Goal: Check status: Check status

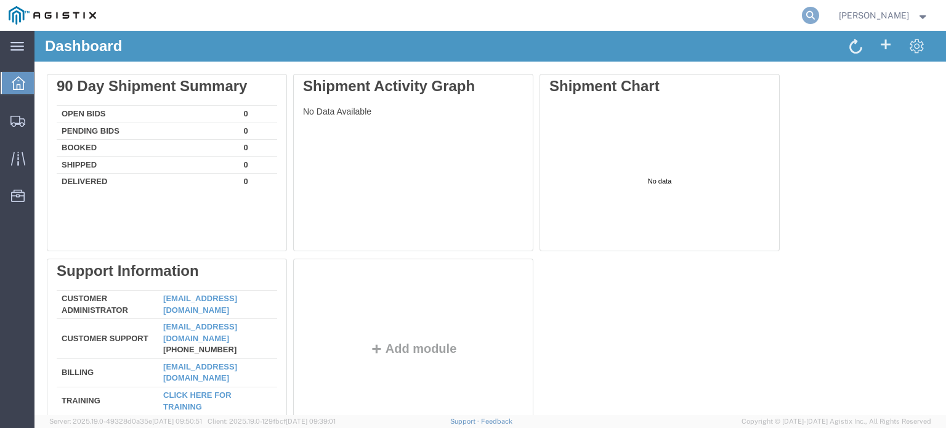
click at [809, 12] on icon at bounding box center [810, 15] width 17 height 17
click at [522, 17] on input "search" at bounding box center [614, 16] width 374 height 30
type input "56840015"
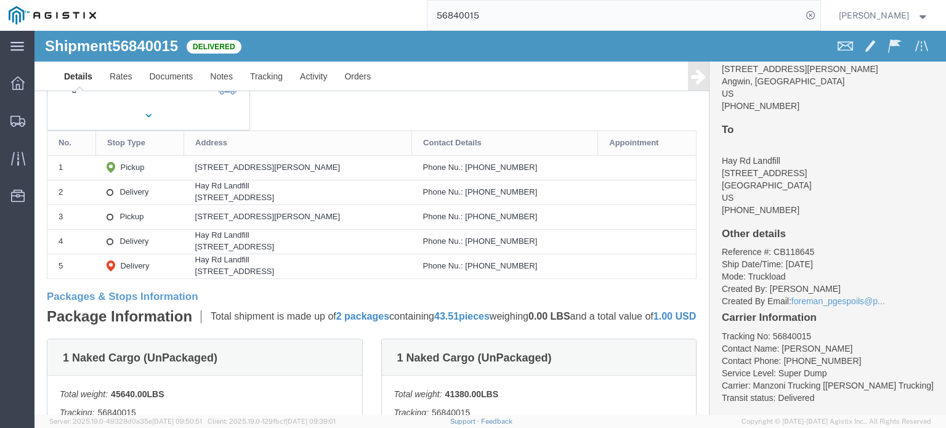
scroll to position [91, 0]
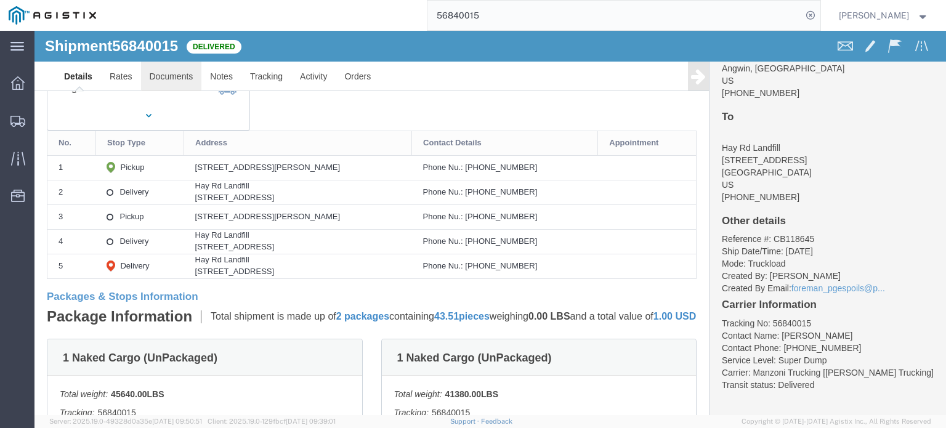
click link "Documents"
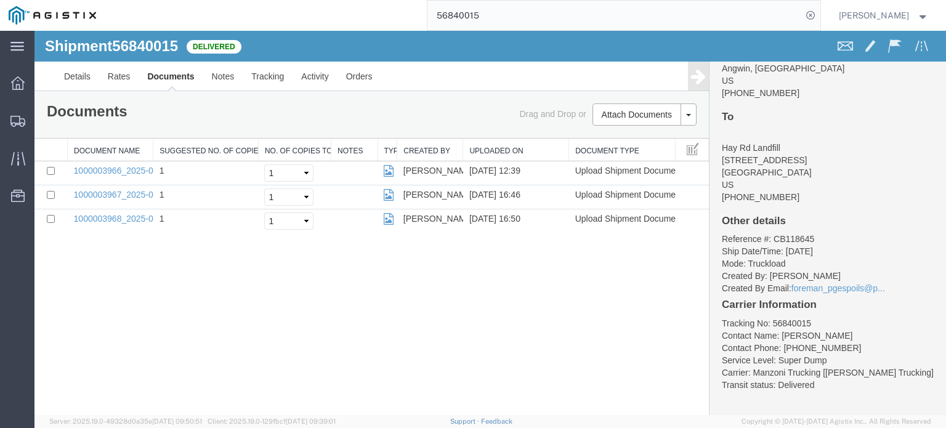
click at [700, 81] on icon at bounding box center [698, 76] width 15 height 17
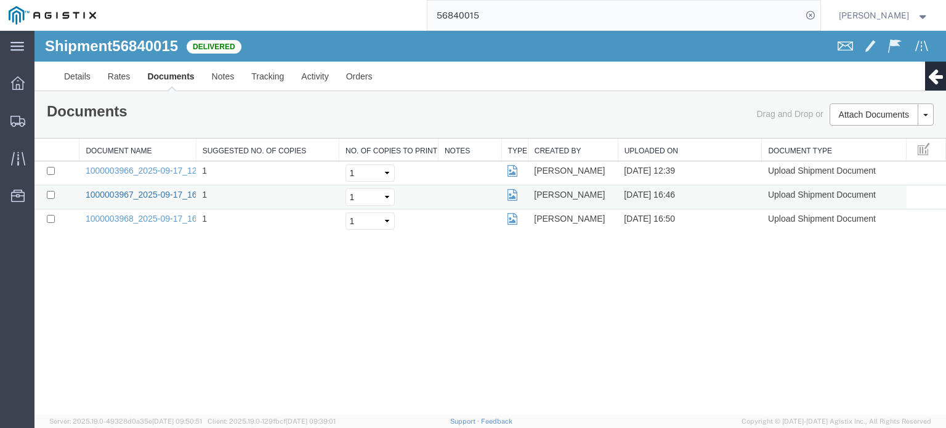
click at [153, 192] on link "1000003967_2025-09-17_16_46_03.jpg" at bounding box center [163, 195] width 154 height 10
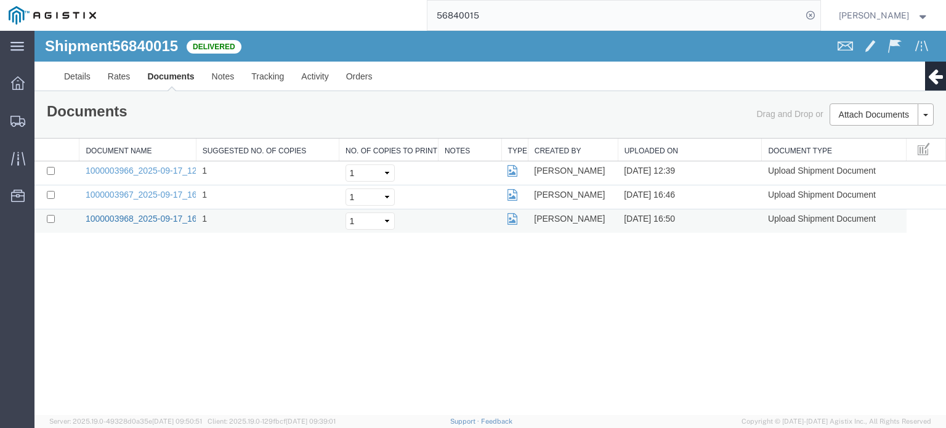
click at [174, 221] on link "1000003968_2025-09-17_16_50_20.jpg" at bounding box center [163, 219] width 154 height 10
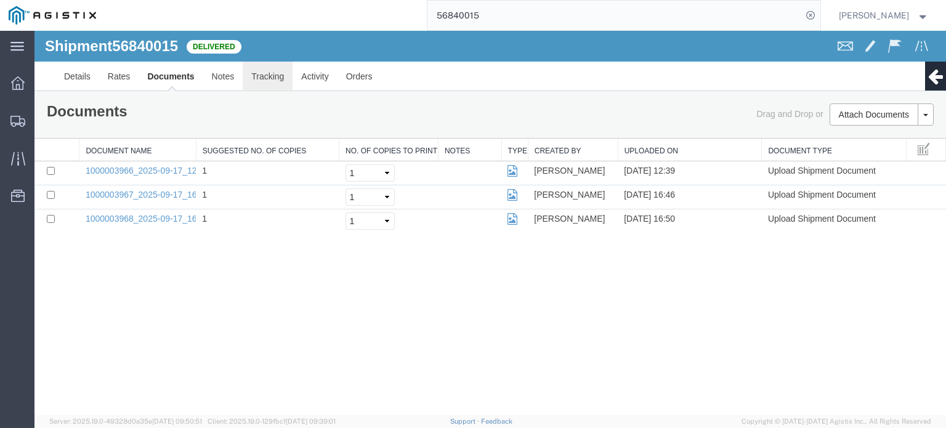
click at [271, 73] on link "Tracking" at bounding box center [268, 77] width 50 height 30
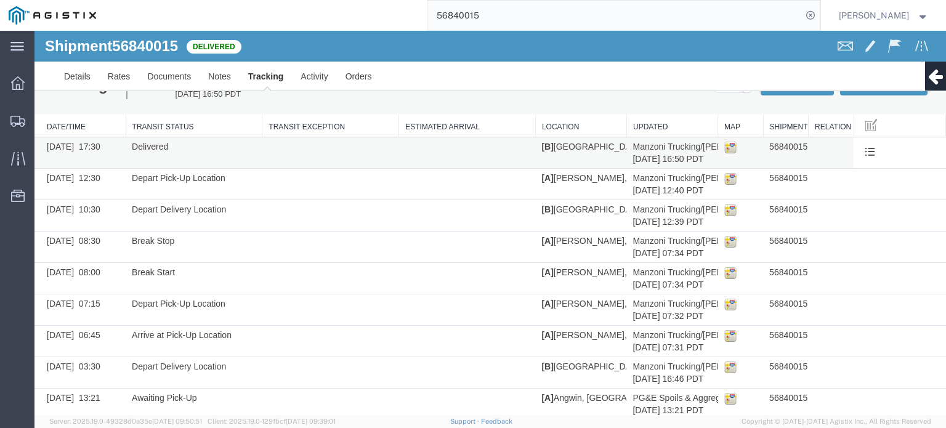
scroll to position [45, 0]
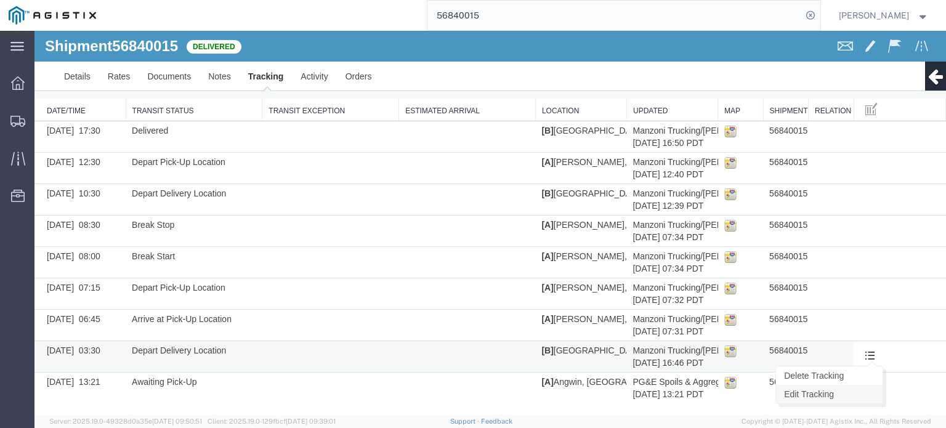
click at [844, 397] on link "Edit Tracking" at bounding box center [829, 394] width 107 height 18
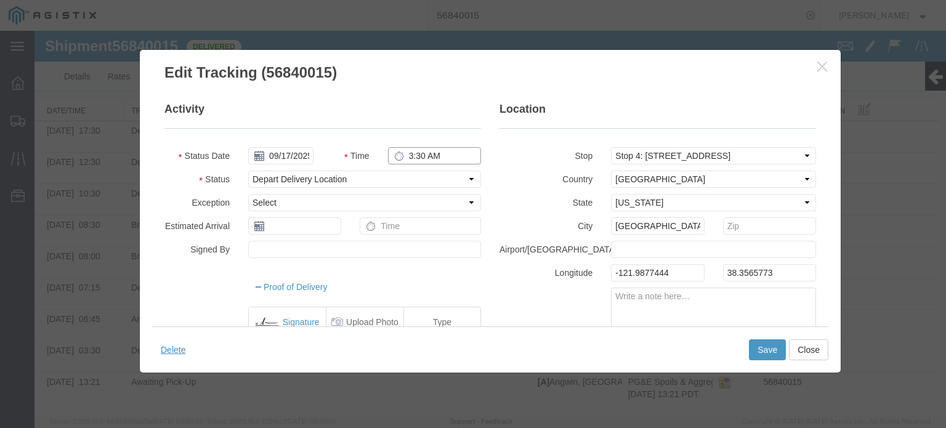
click at [436, 150] on input "3:30 AM" at bounding box center [434, 155] width 93 height 17
click at [436, 151] on input "3:30 AM" at bounding box center [434, 155] width 93 height 17
type input "3:30 PM"
click at [765, 349] on button "Save" at bounding box center [767, 349] width 37 height 21
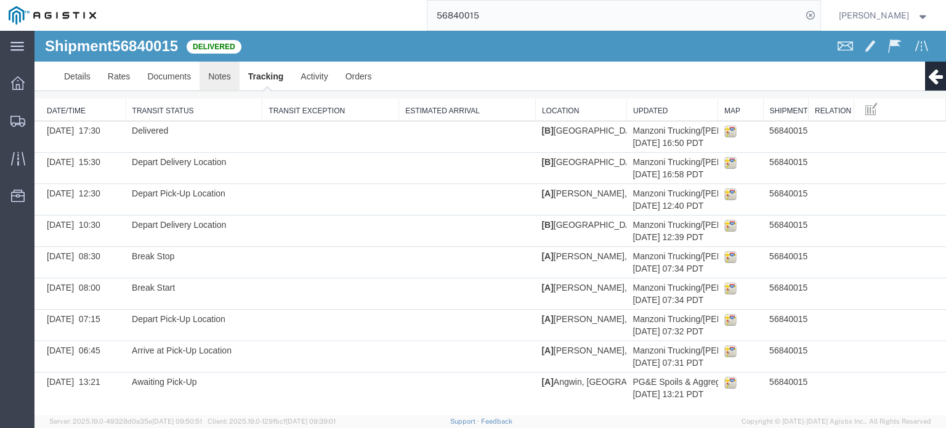
click at [216, 78] on link "Notes" at bounding box center [220, 77] width 40 height 30
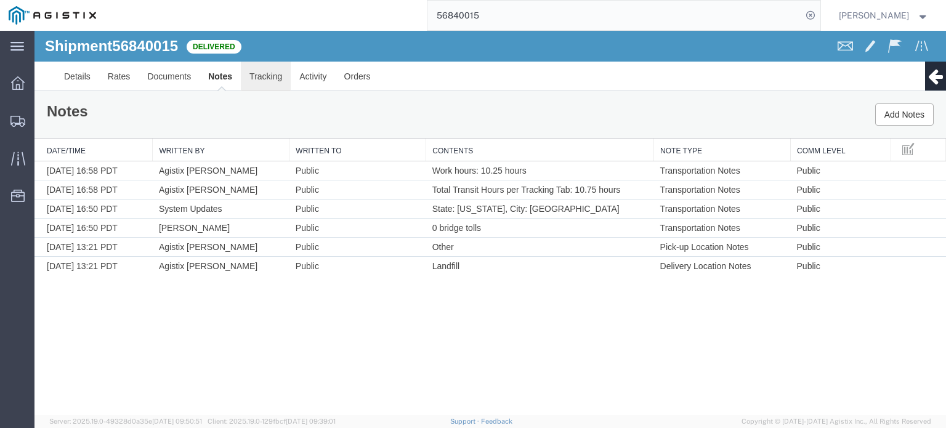
click at [257, 75] on link "Tracking" at bounding box center [266, 77] width 50 height 30
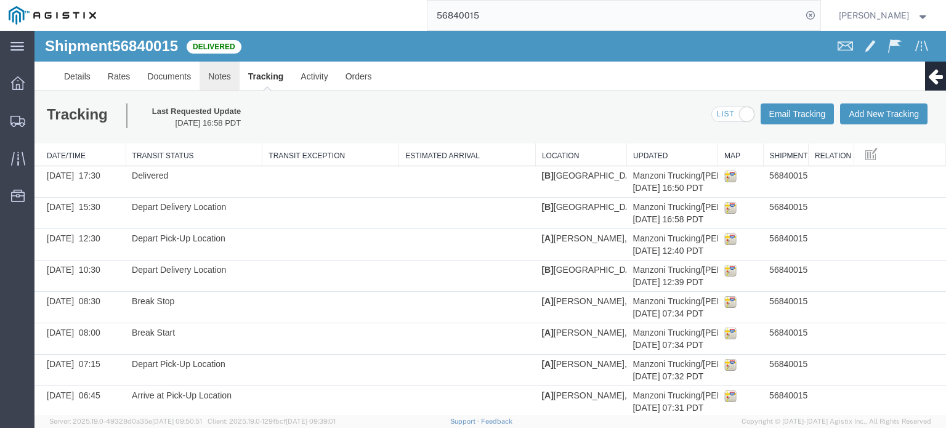
click at [225, 73] on link "Notes" at bounding box center [220, 77] width 40 height 30
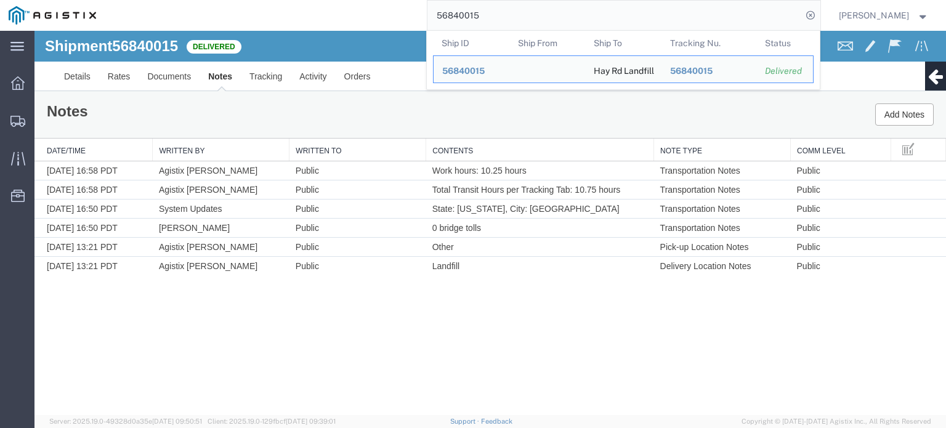
click at [484, 17] on input "56840015" at bounding box center [614, 16] width 374 height 30
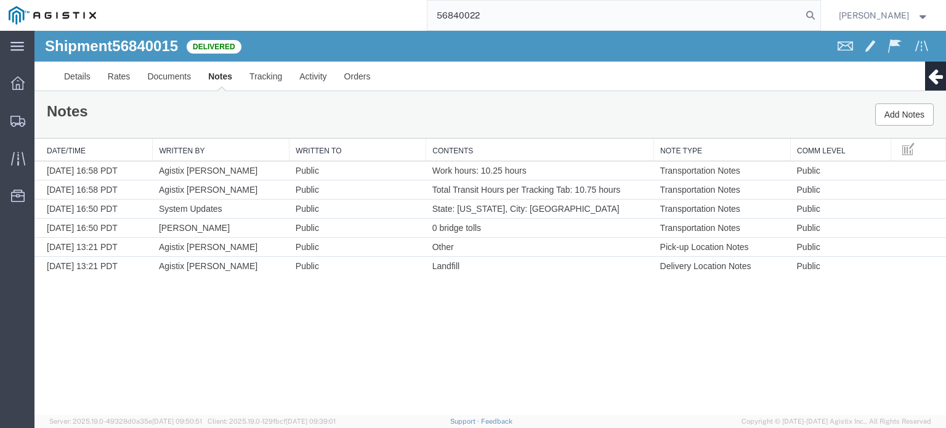
type input "56840022"
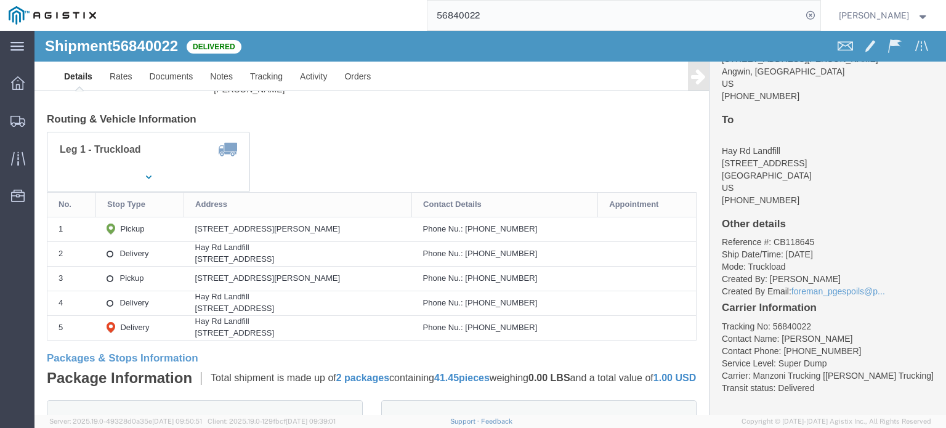
scroll to position [91, 0]
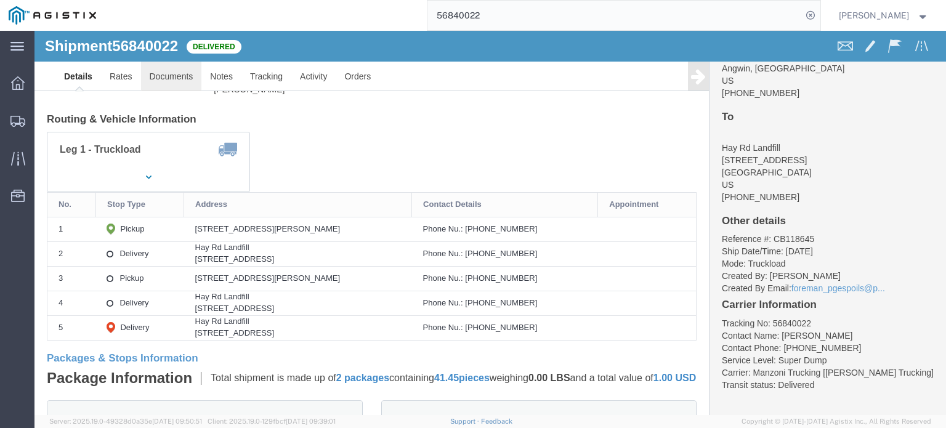
click link "Documents"
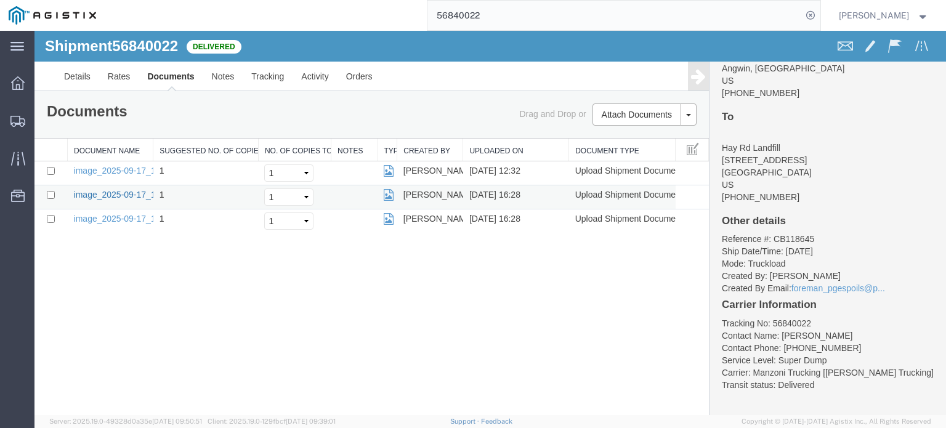
click at [135, 193] on link "image_2025-09-17_16_27_44.jpg" at bounding box center [138, 195] width 129 height 10
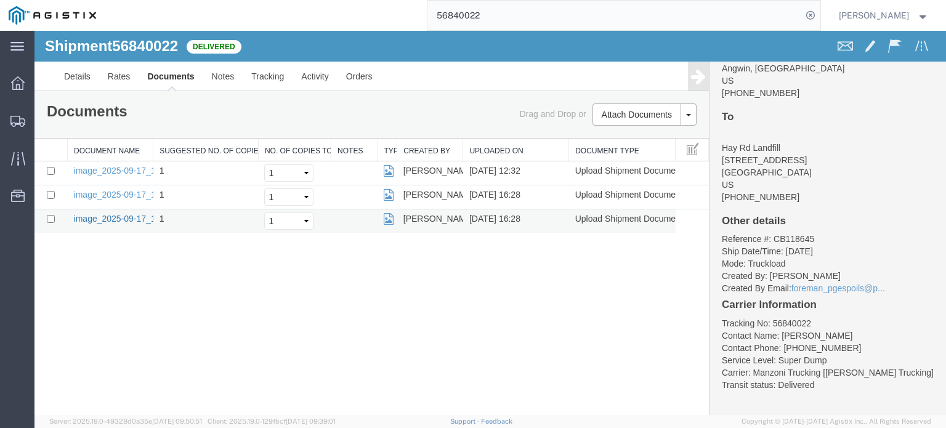
click at [123, 214] on link "image_2025-09-17_16_28_49.jpg" at bounding box center [138, 219] width 129 height 10
click at [261, 76] on link "Tracking" at bounding box center [268, 77] width 50 height 30
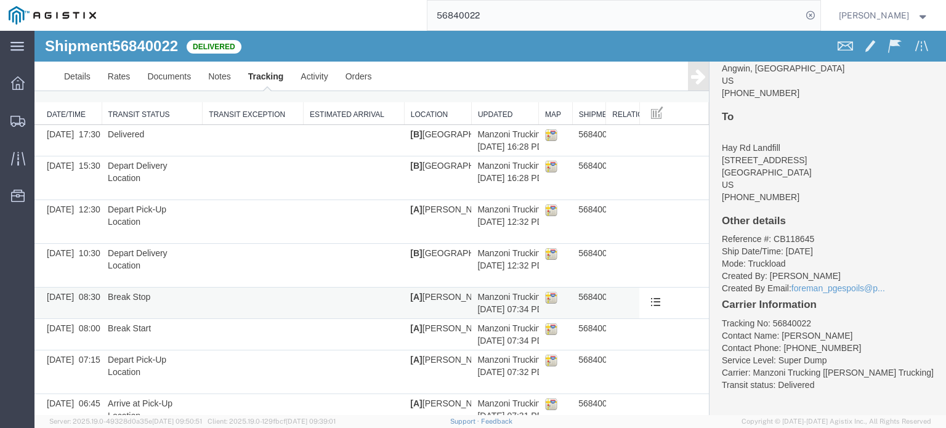
scroll to position [107, 0]
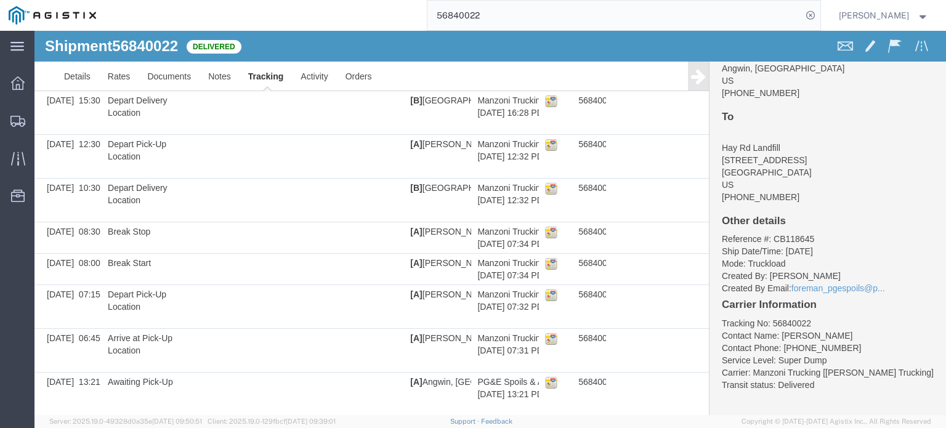
click at [691, 81] on icon at bounding box center [698, 76] width 15 height 17
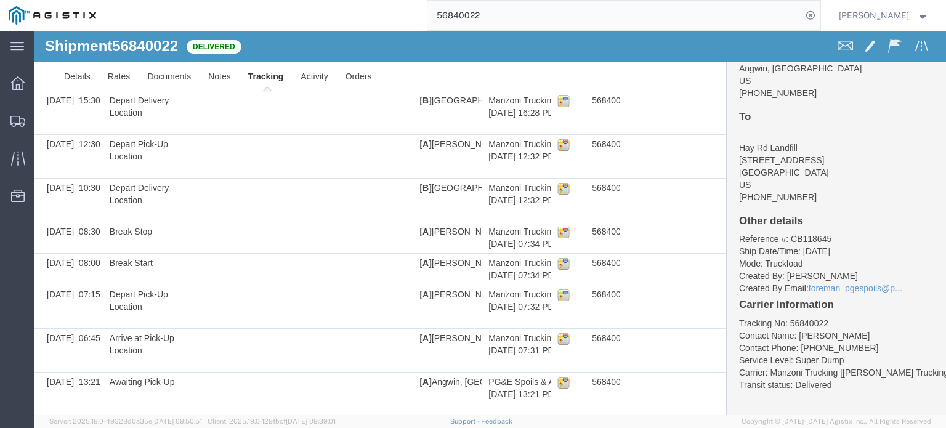
scroll to position [45, 0]
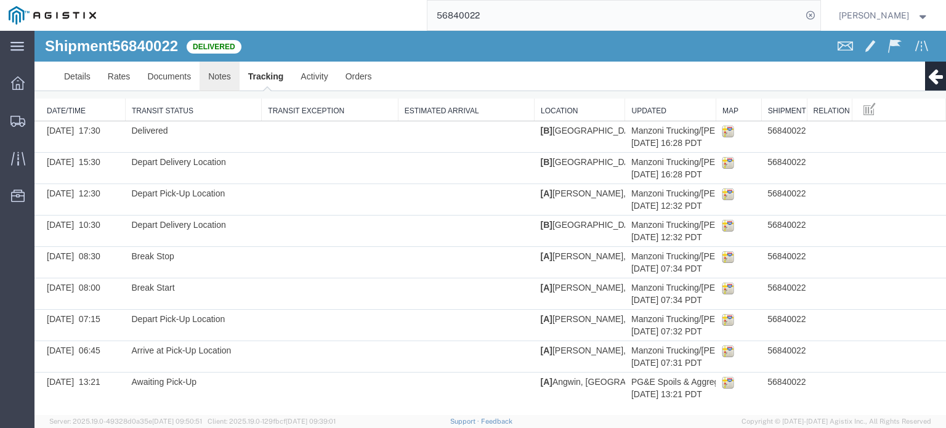
click at [219, 76] on link "Notes" at bounding box center [220, 77] width 40 height 30
